Goal: Information Seeking & Learning: Learn about a topic

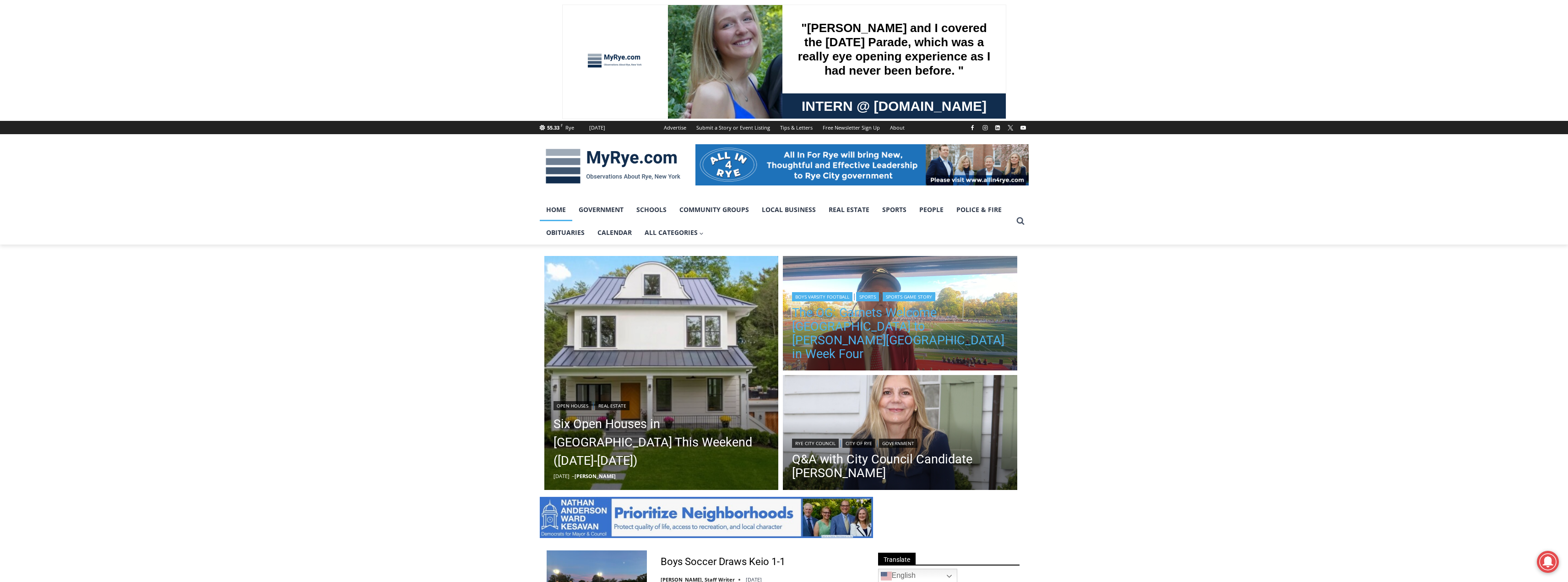
click at [900, 351] on link "The OG: Garnets Welcome [GEOGRAPHIC_DATA] to [PERSON_NAME][GEOGRAPHIC_DATA] in …" at bounding box center [899, 334] width 216 height 55
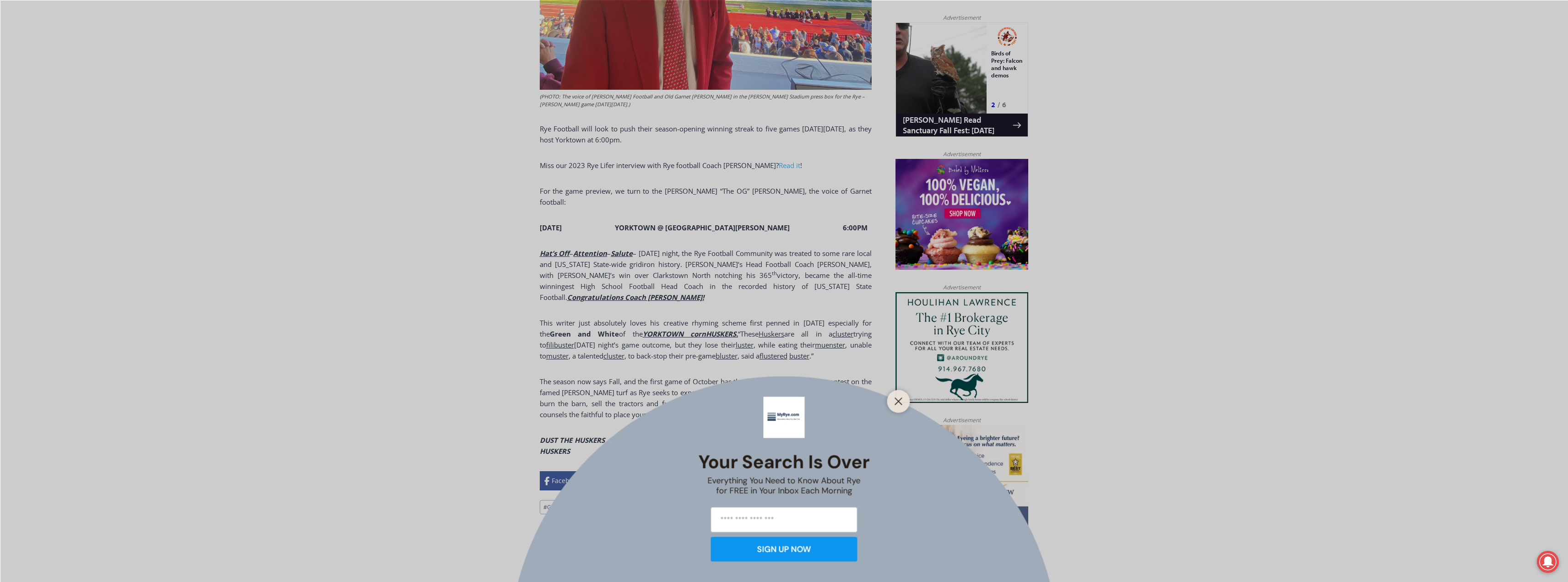
scroll to position [595, 0]
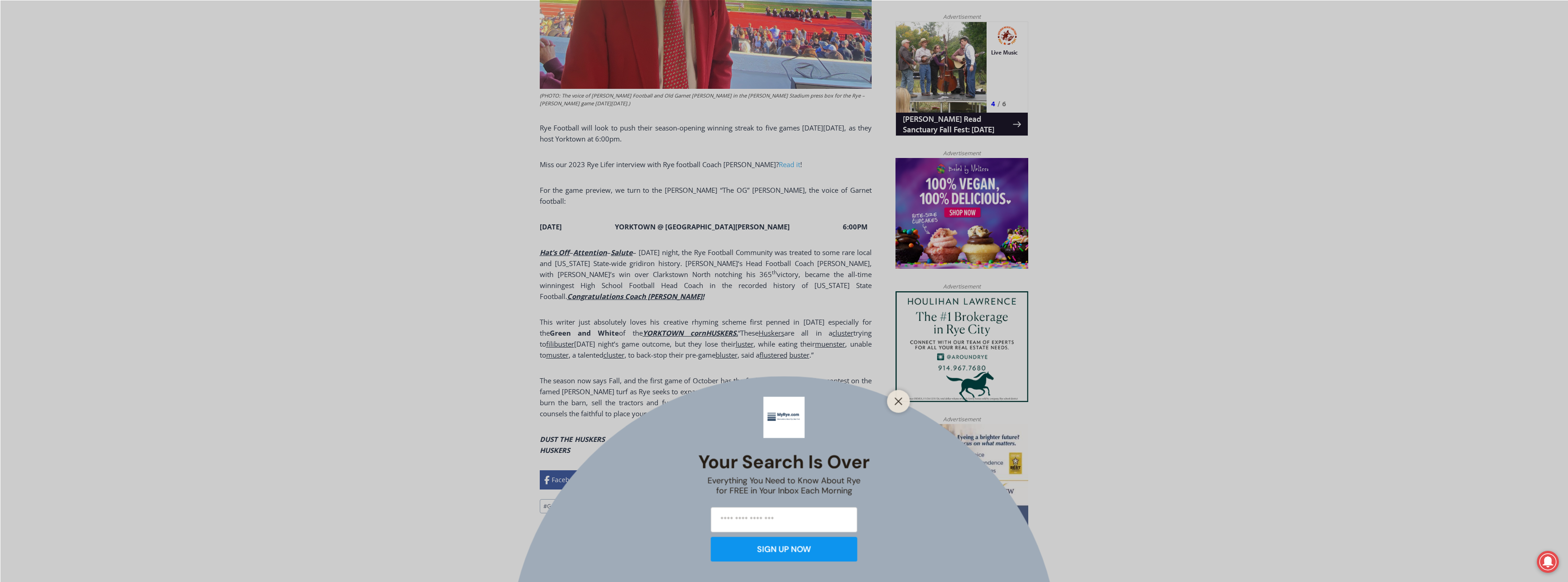
click at [902, 393] on div at bounding box center [898, 401] width 23 height 23
click at [896, 396] on button "Close" at bounding box center [898, 402] width 13 height 13
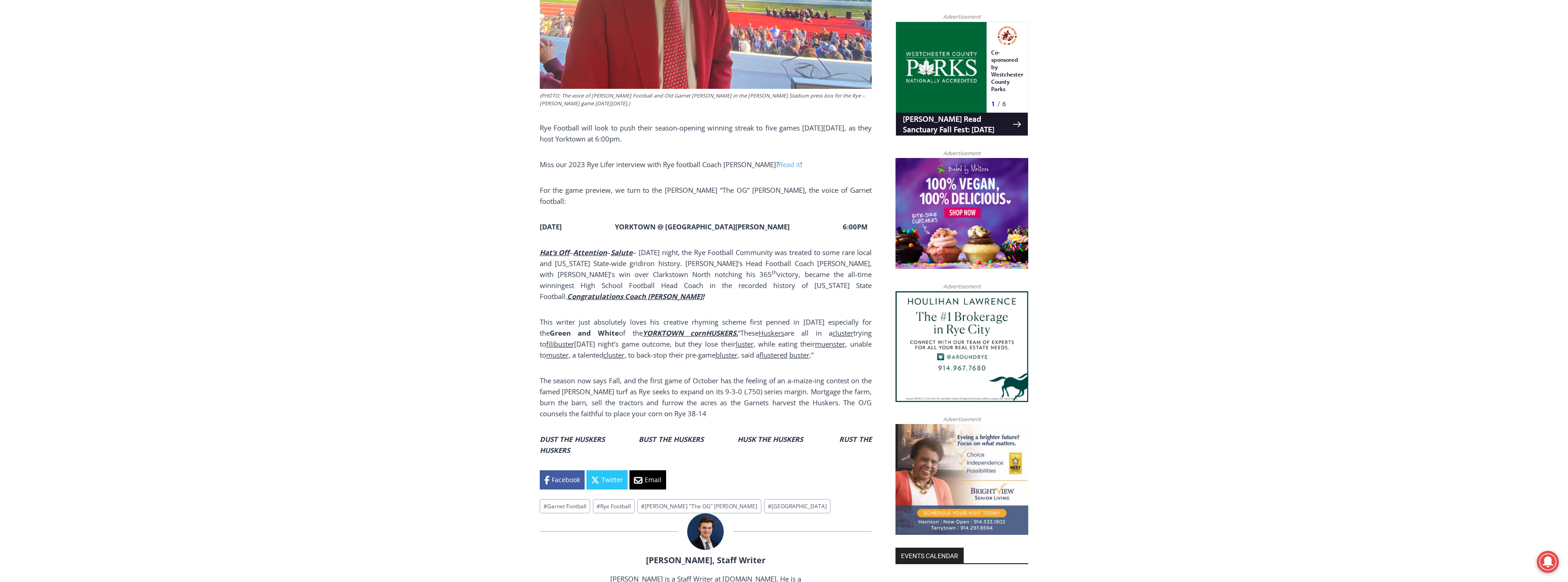
click at [245, 69] on div "Home > Sports > Sports Game Story > Boys Varsity Football > The OG: Garnets Wel…" at bounding box center [784, 441] width 1568 height 1583
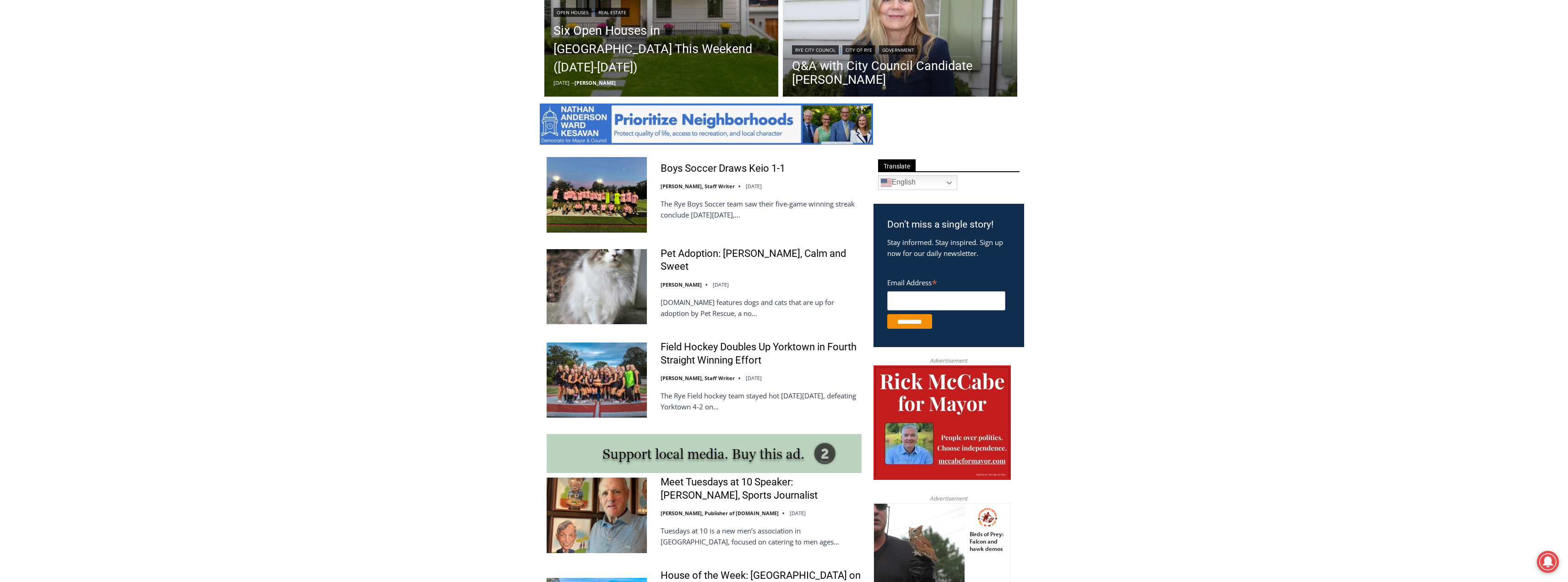
scroll to position [533, 0]
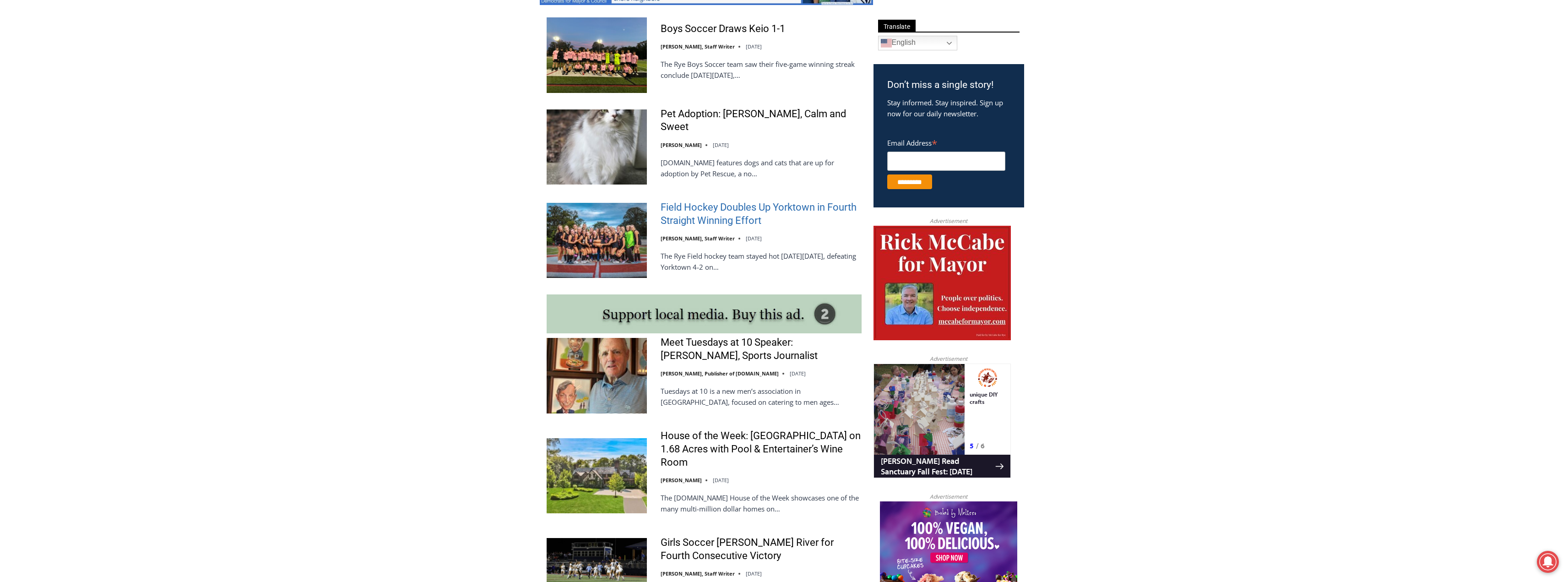
click at [699, 208] on link "Field Hockey Doubles Up Yorktown in Fourth Straight Winning Effort" at bounding box center [760, 214] width 201 height 26
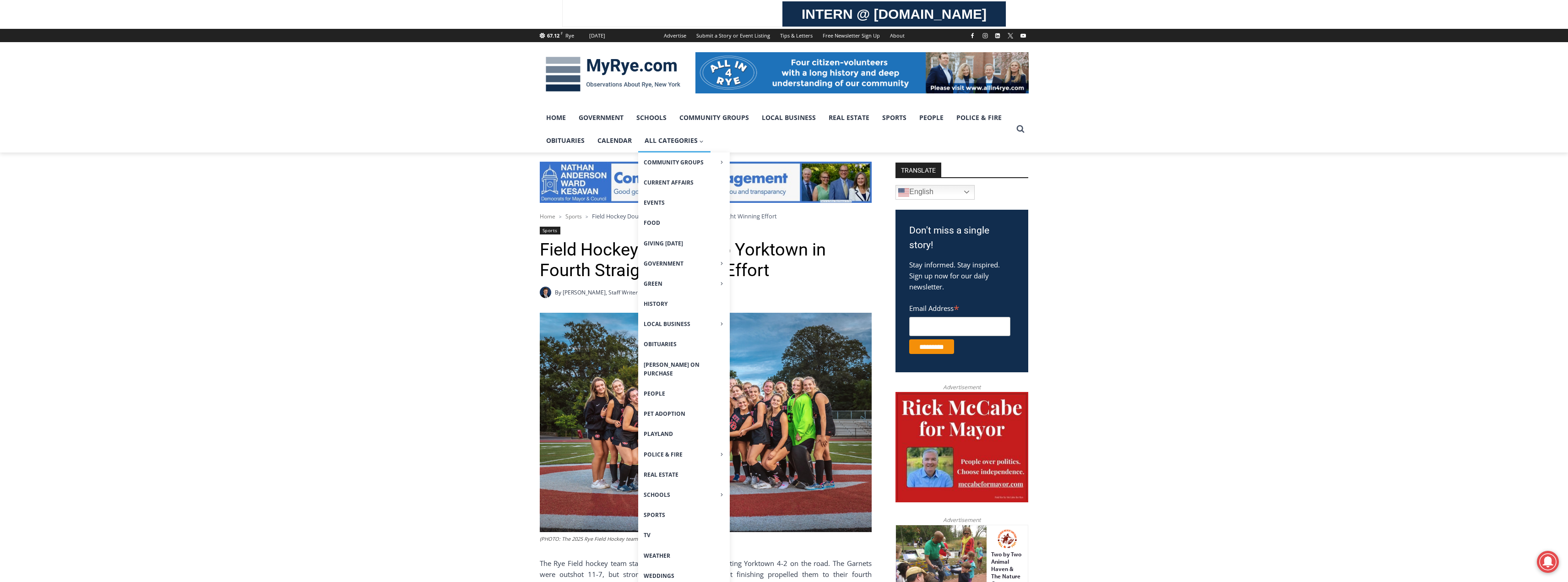
scroll to position [229, 0]
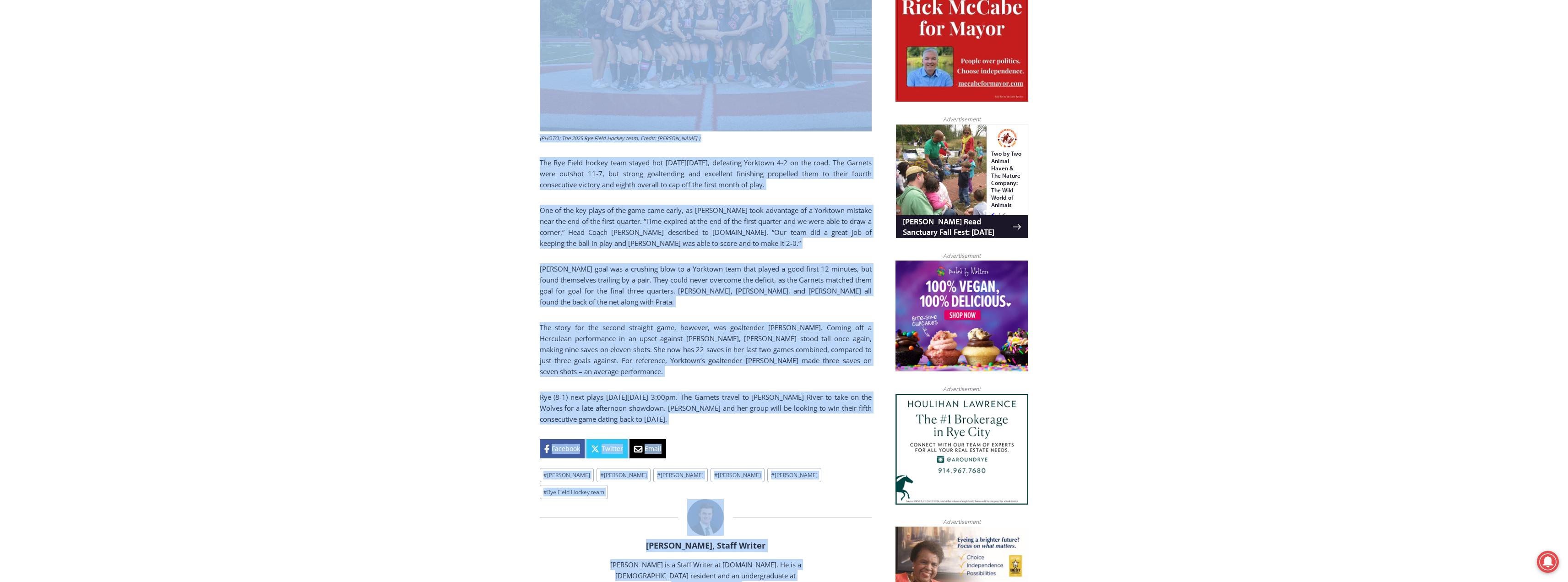
scroll to position [837, 0]
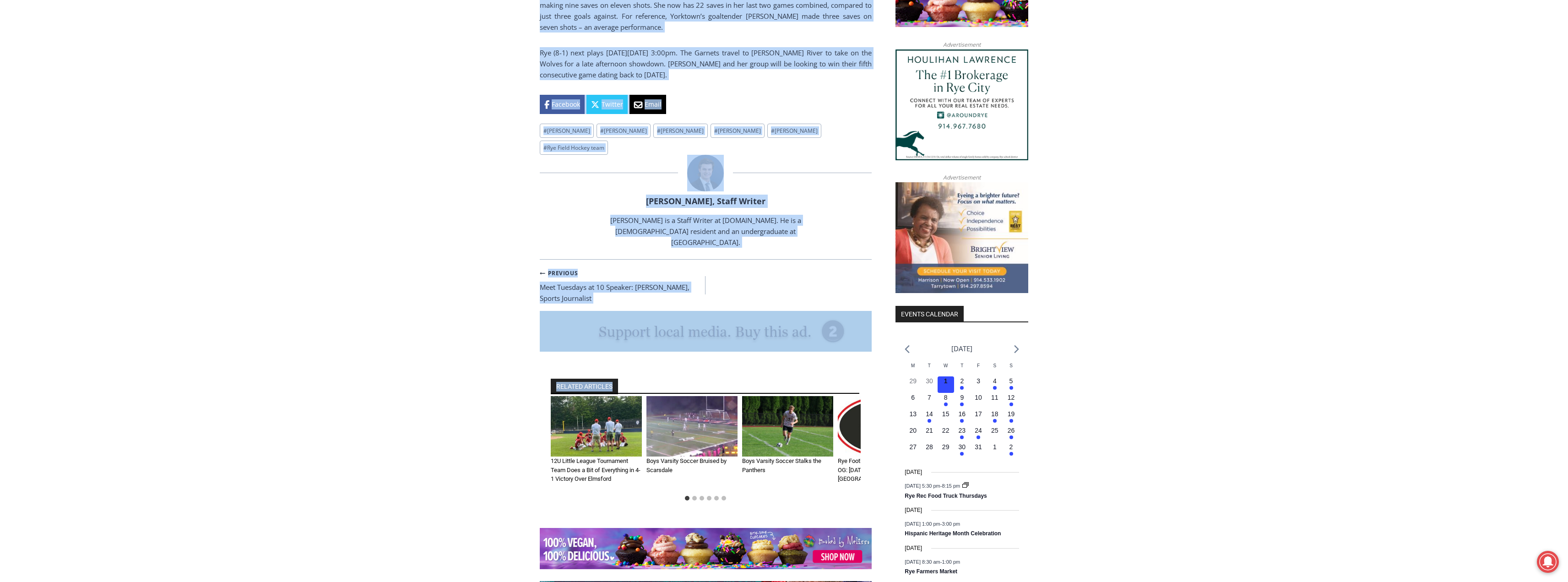
drag, startPoint x: 539, startPoint y: 111, endPoint x: 738, endPoint y: 77, distance: 201.9
copy div "Field Hockey Doubles Up Yorktown in Fourth Straight Winning Effort By Charlie M…"
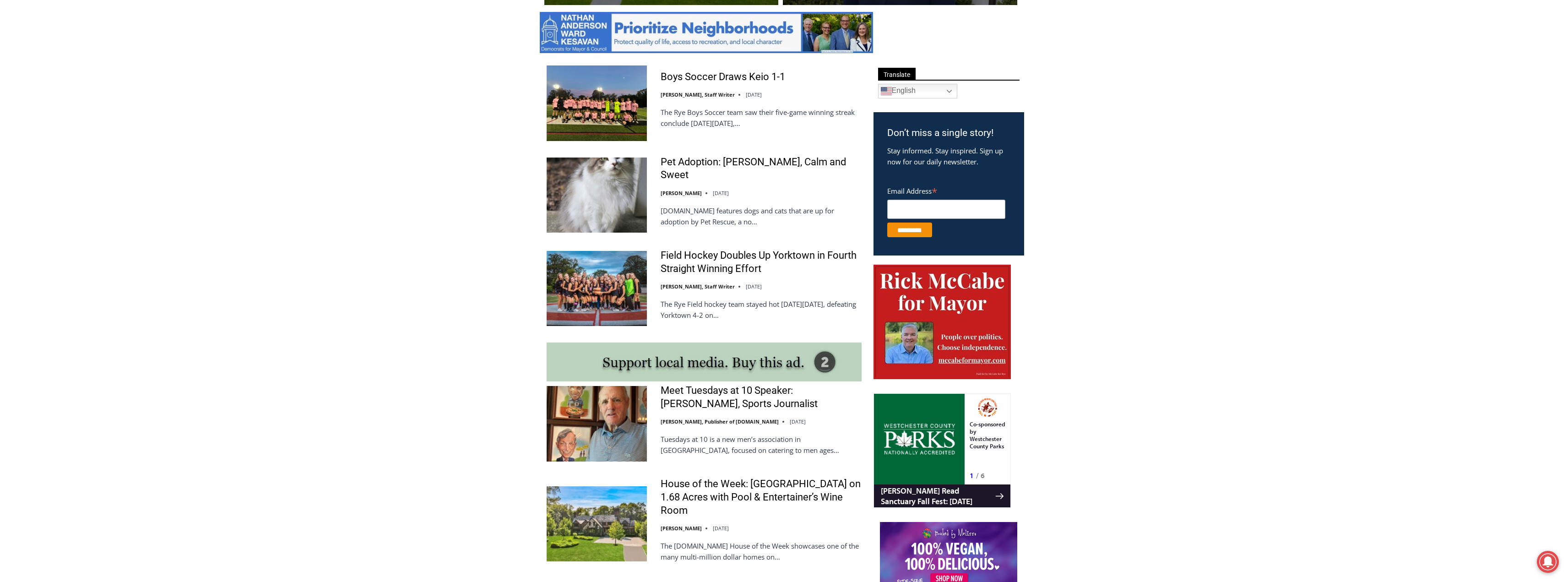
scroll to position [424, 0]
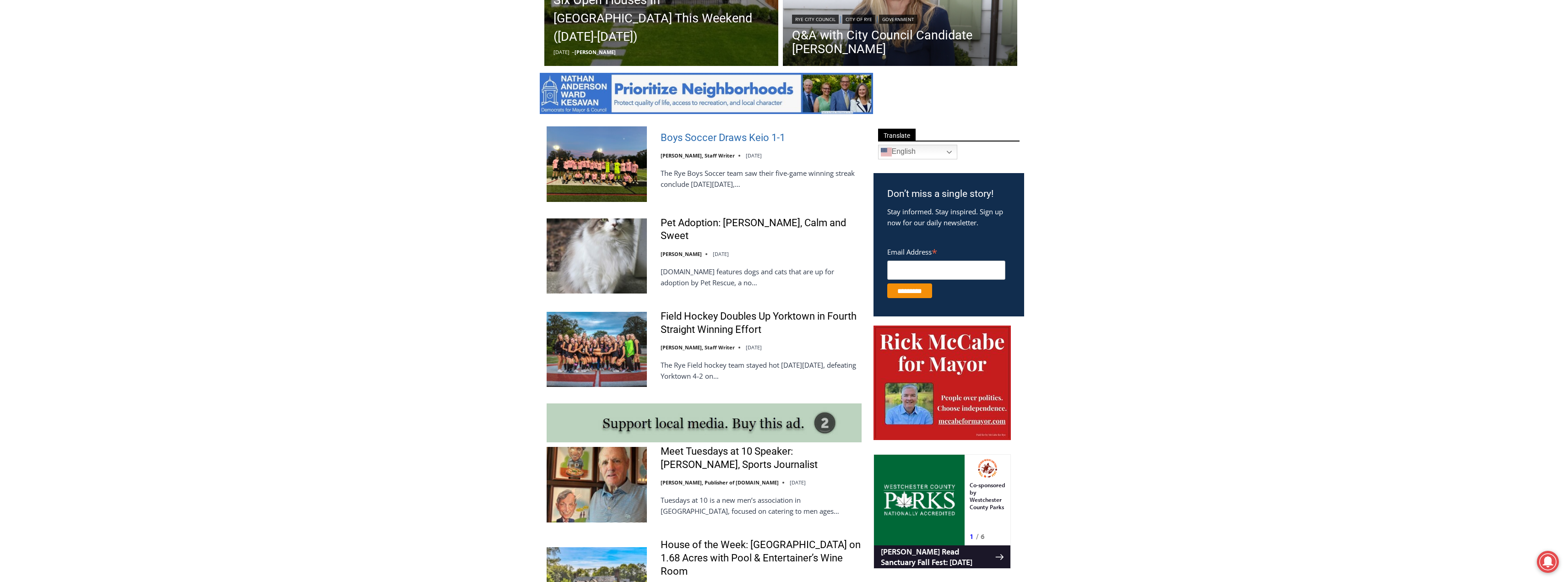
click at [718, 136] on link "Boys Soccer Draws Keio 1-1" at bounding box center [723, 138] width 125 height 13
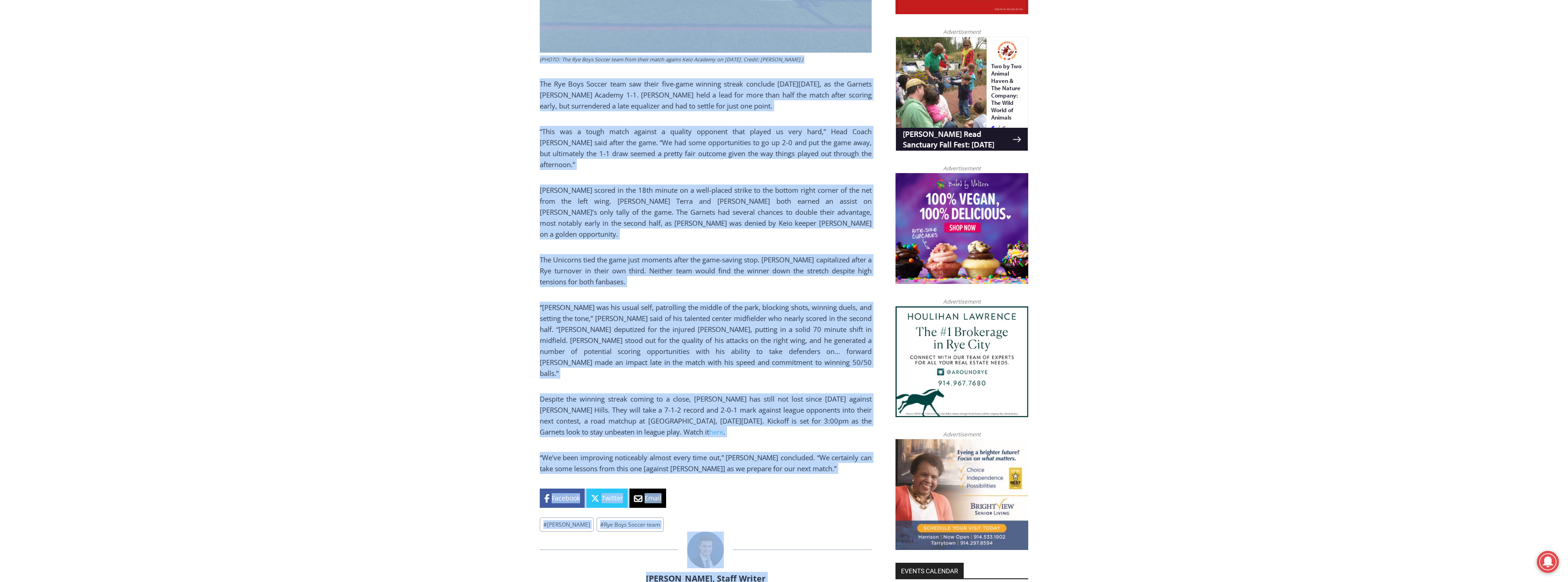
scroll to position [594, 0]
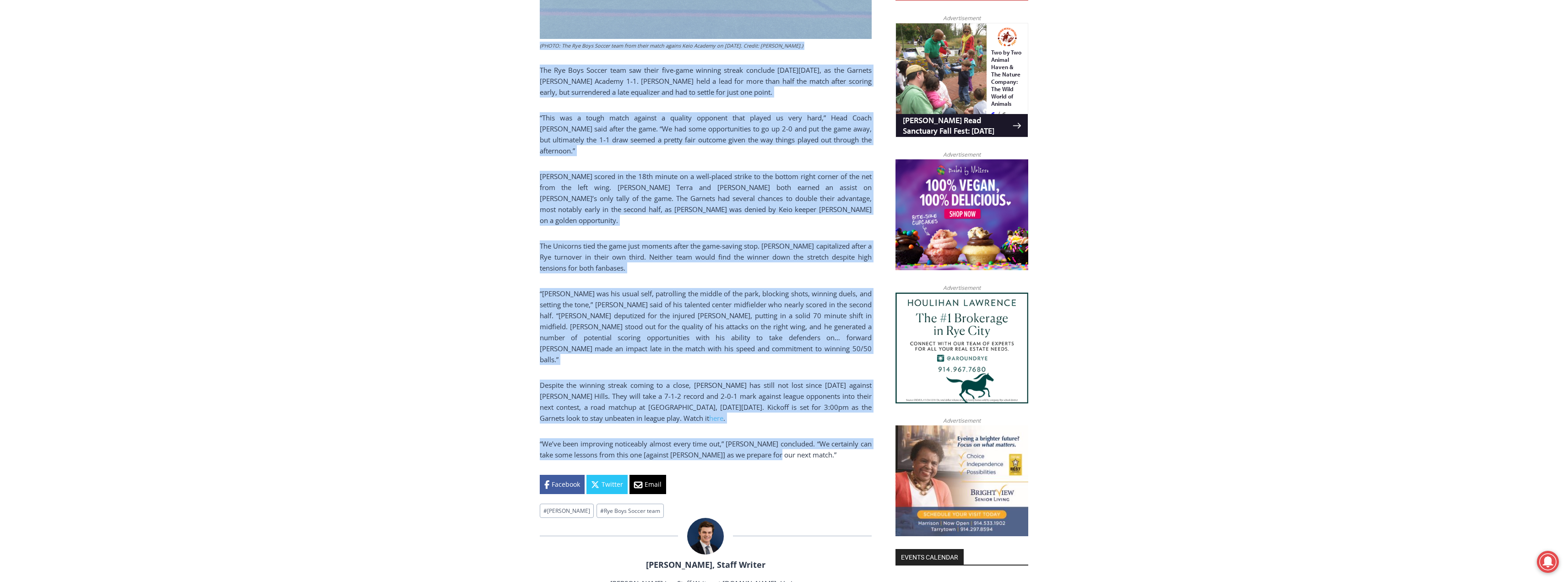
drag, startPoint x: 539, startPoint y: 330, endPoint x: 795, endPoint y: 426, distance: 273.4
click at [795, 426] on div "Home > Sports > Sports Game Story > Boys Varsity Soccer > Boys Soccer Draws Kei…" at bounding box center [705, 113] width 332 height 808
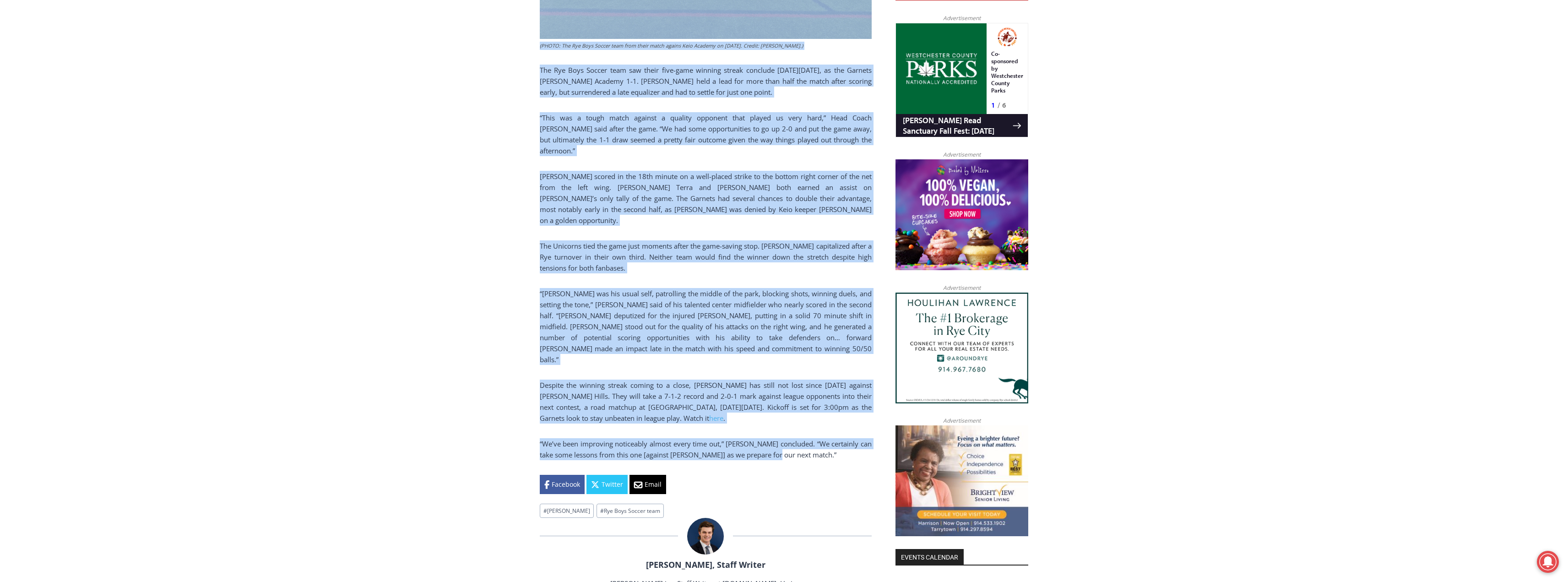
copy div "Boys Soccer Draws Keio 1-1 By Charlie Morris, Staff Writer October 1, 2025 Octo…"
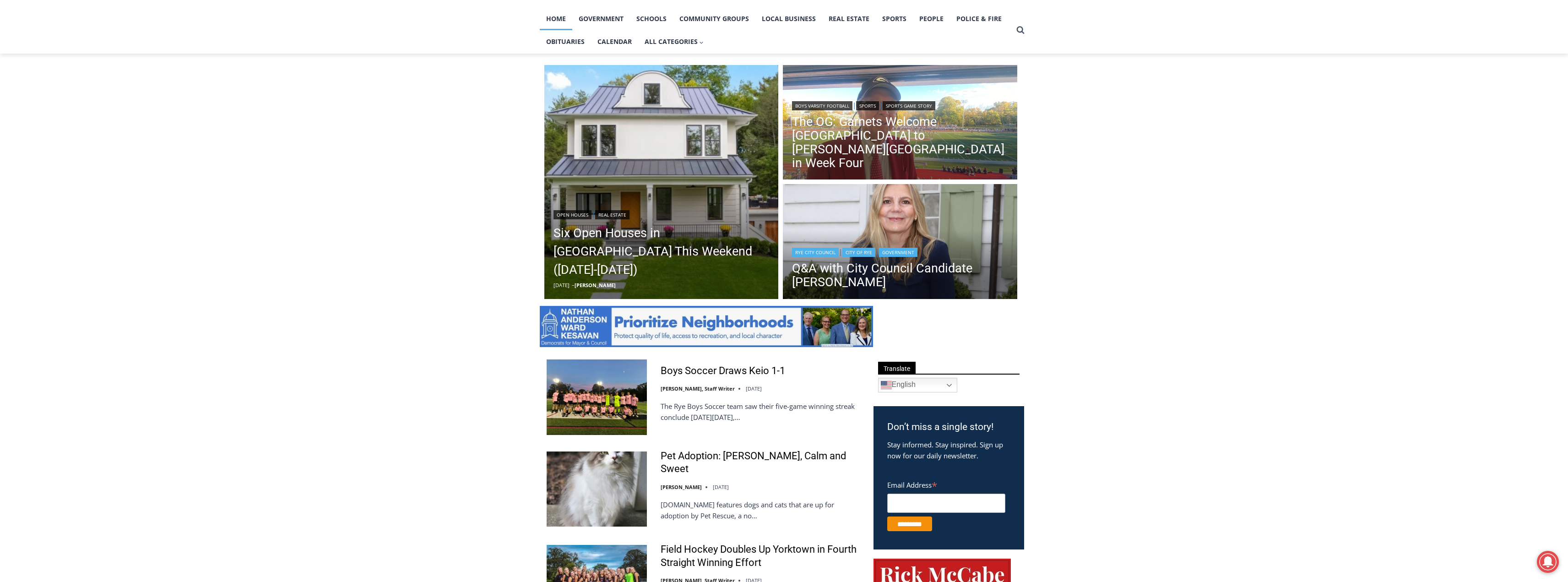
scroll to position [190, 0]
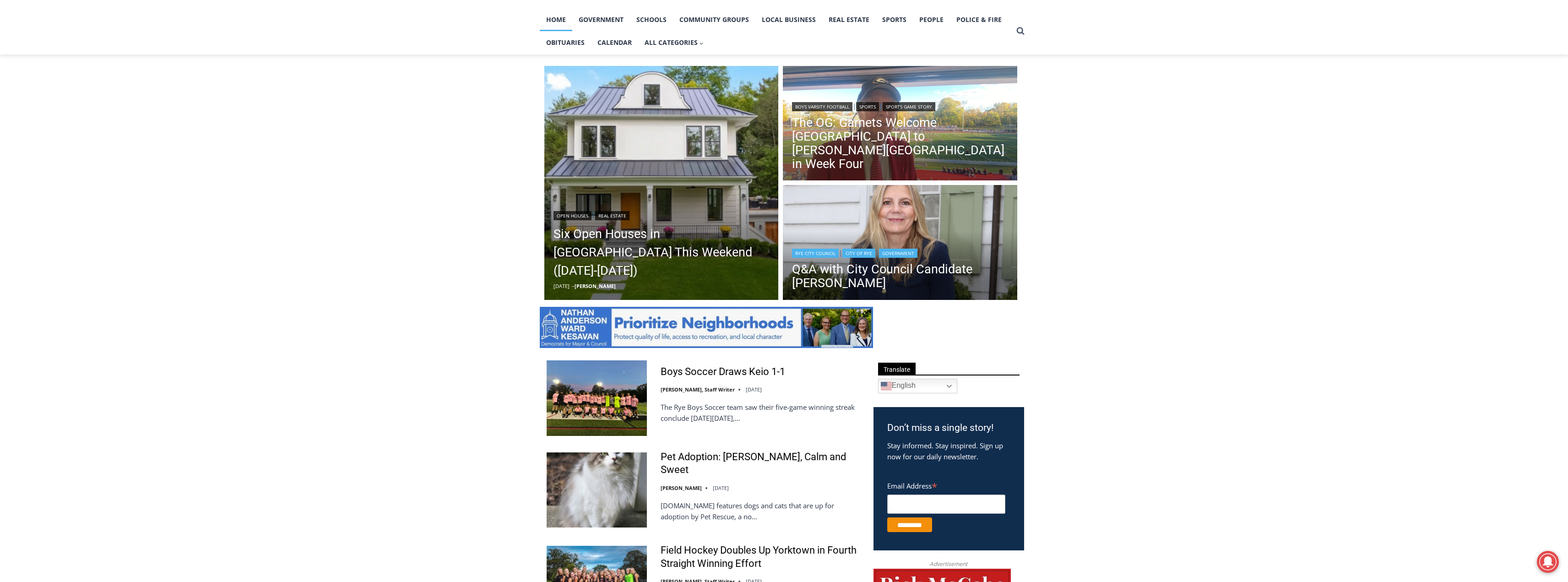
click at [888, 253] on link "Government" at bounding box center [897, 253] width 39 height 9
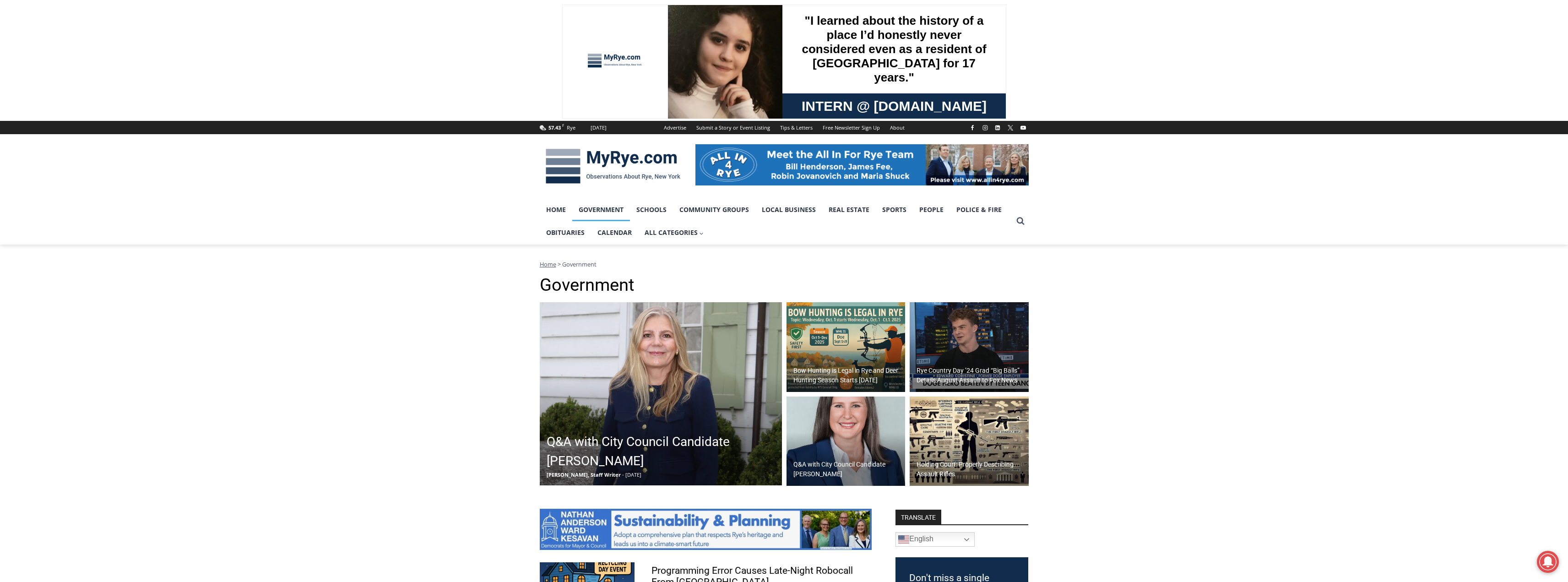
click at [702, 417] on img at bounding box center [660, 394] width 242 height 183
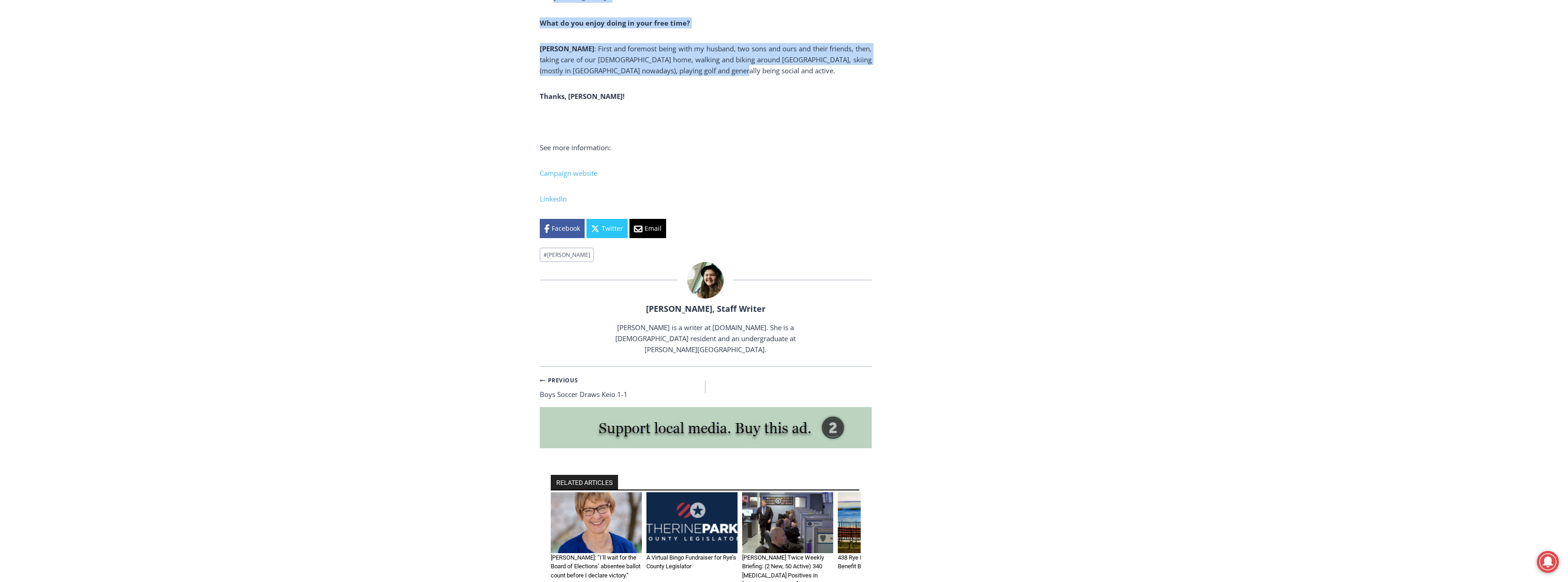
scroll to position [6539, 0]
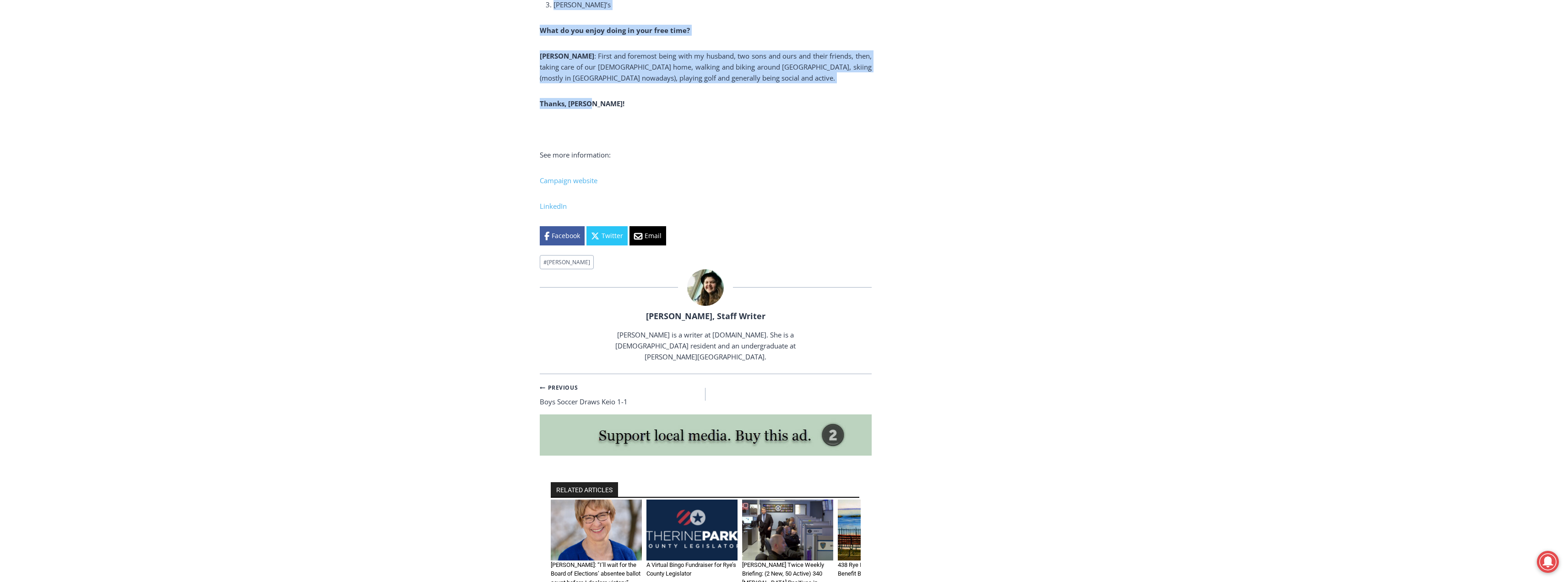
drag, startPoint x: 537, startPoint y: 334, endPoint x: 762, endPoint y: 33, distance: 375.8
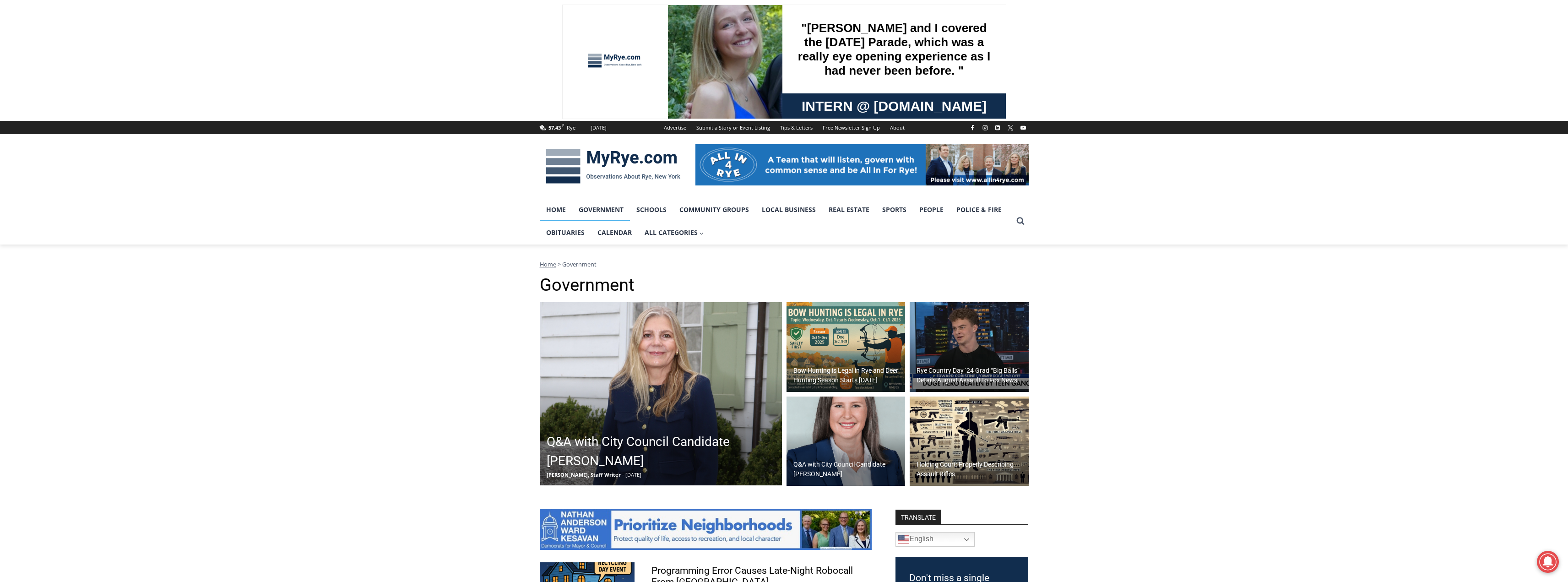
click at [554, 208] on link "Home" at bounding box center [555, 210] width 32 height 23
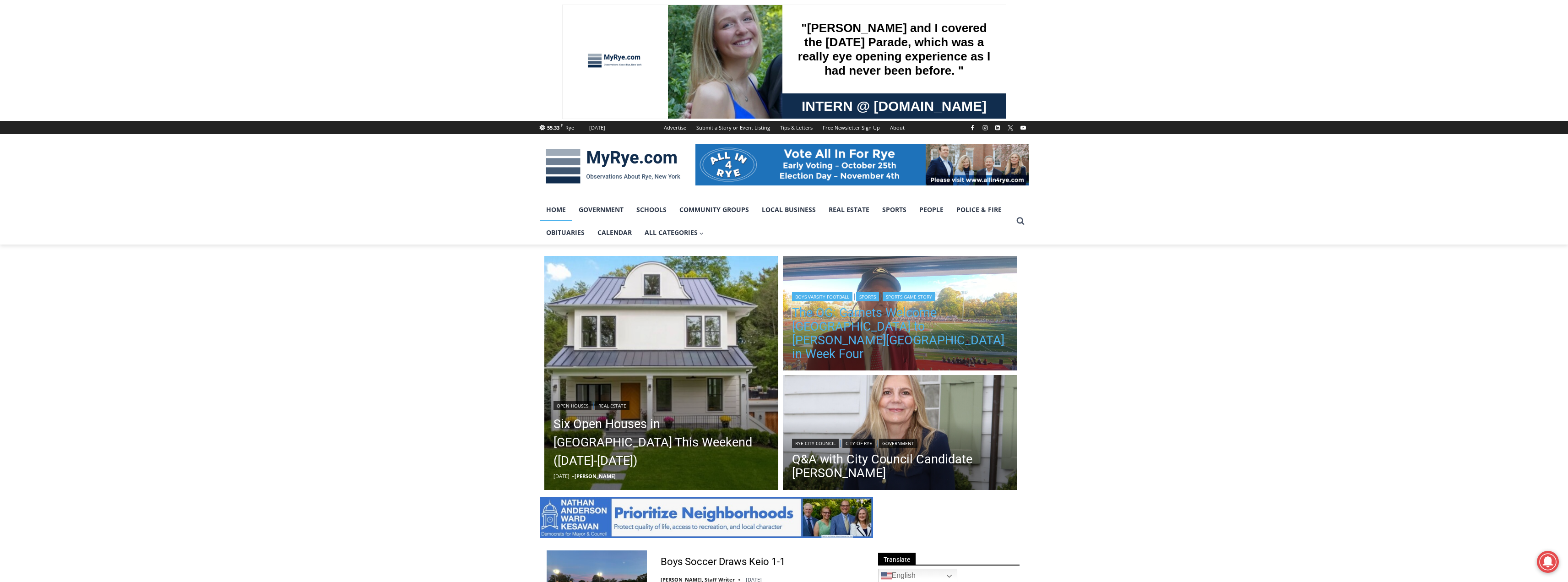
click at [873, 334] on link "The OG: Garnets Welcome [GEOGRAPHIC_DATA] to [PERSON_NAME][GEOGRAPHIC_DATA] in …" at bounding box center [899, 334] width 216 height 55
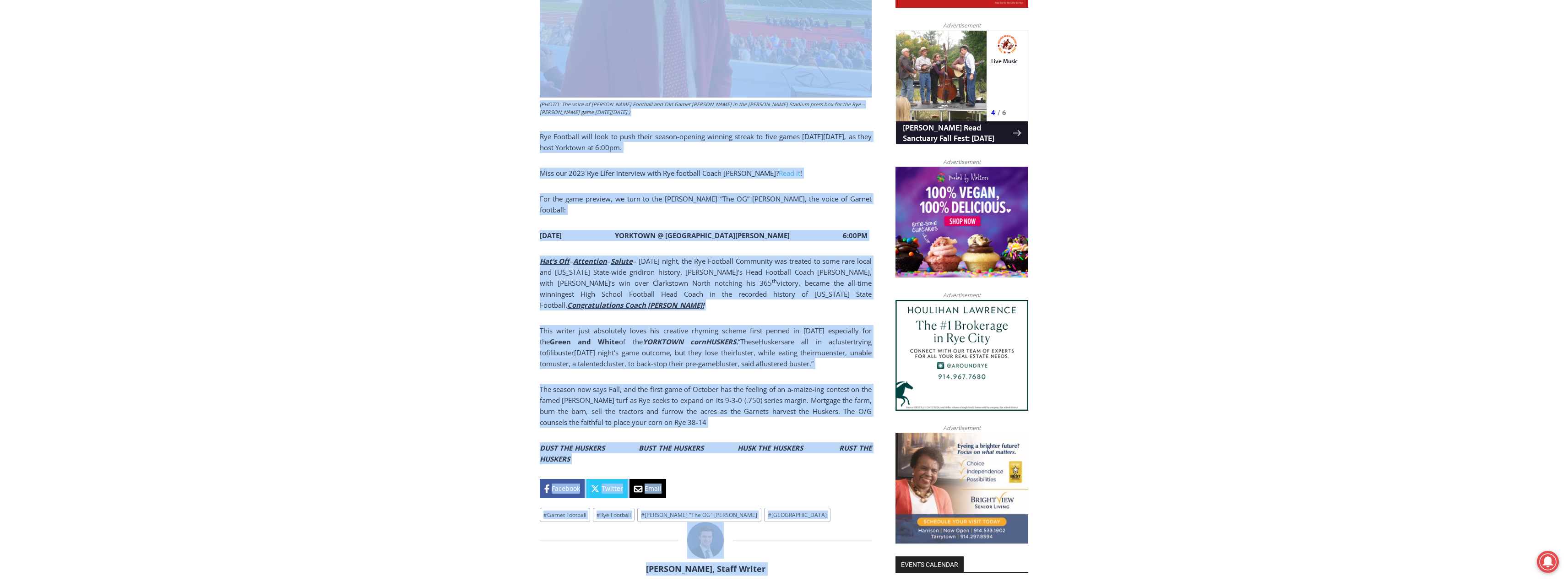
scroll to position [748, 0]
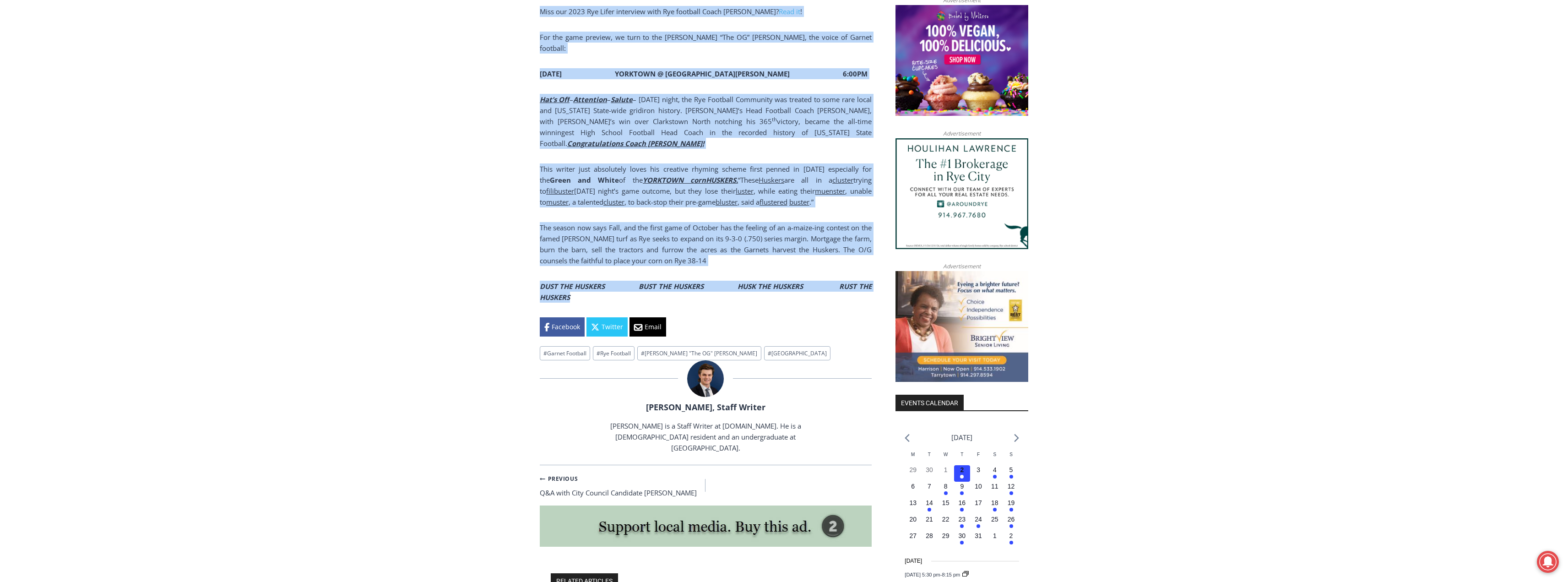
drag, startPoint x: 552, startPoint y: 173, endPoint x: 822, endPoint y: 267, distance: 285.9
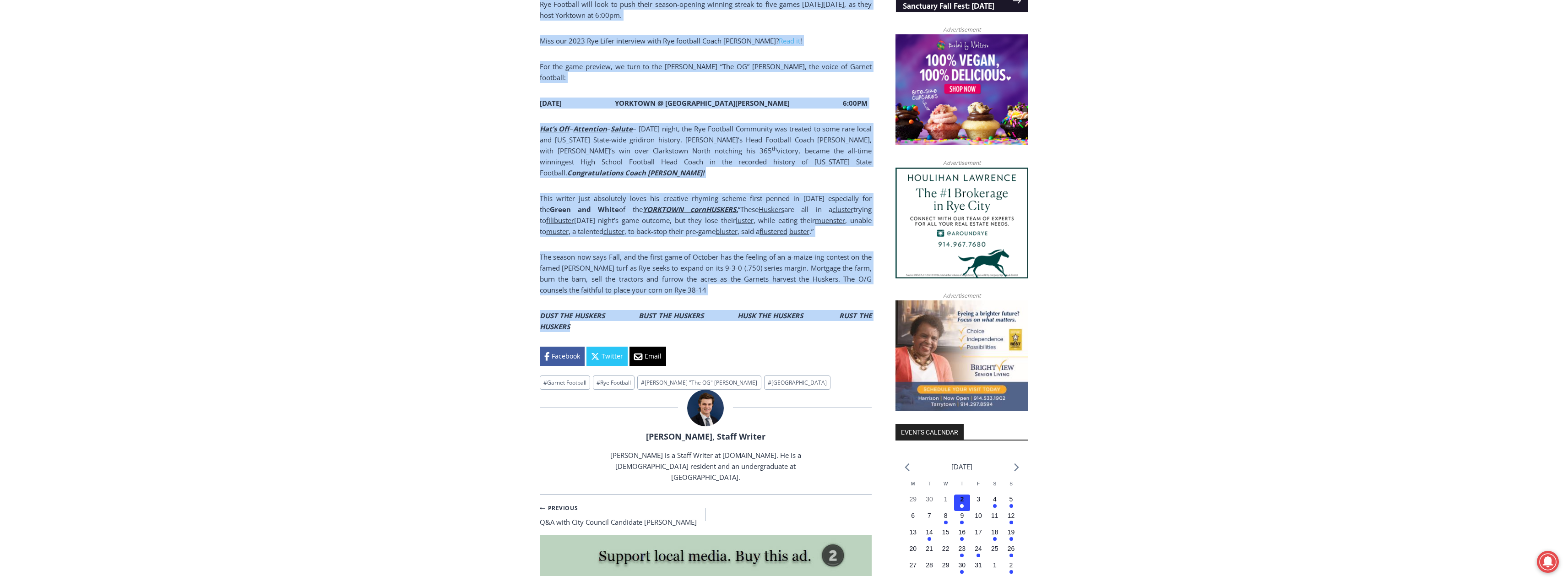
scroll to position [702, 0]
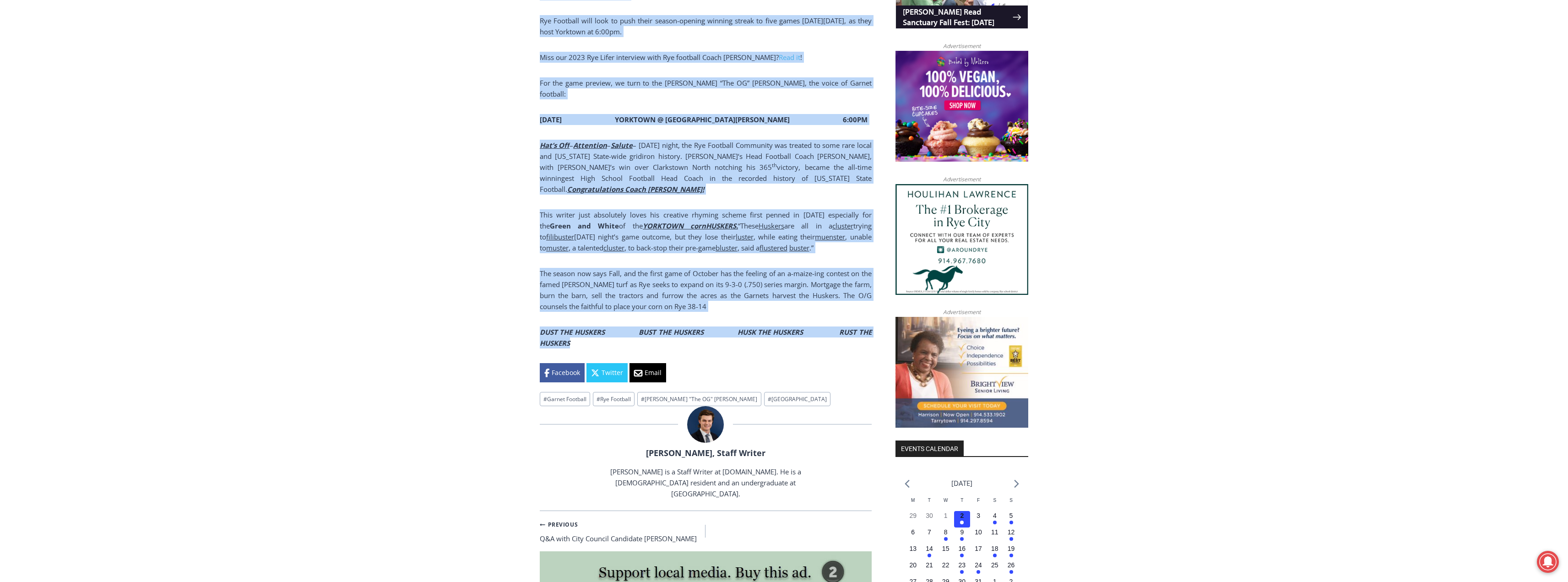
click at [442, 174] on div "Home > Sports > Sports Game Story > Boys Varsity Football > The OG: Garnets Wel…" at bounding box center [784, 334] width 1568 height 1583
